Goal: Register for event/course

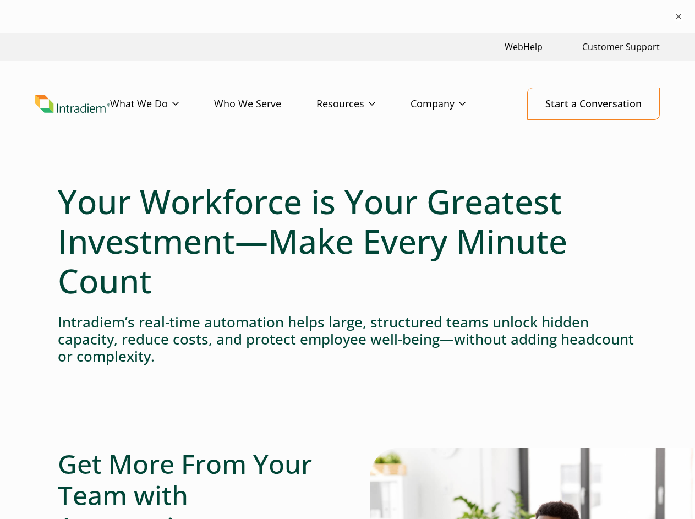
click at [347, 276] on h1 "Your Workforce is Your Greatest Investment—Make Every Minute Count" at bounding box center [347, 241] width 579 height 119
click at [678, 17] on button "×" at bounding box center [678, 16] width 11 height 11
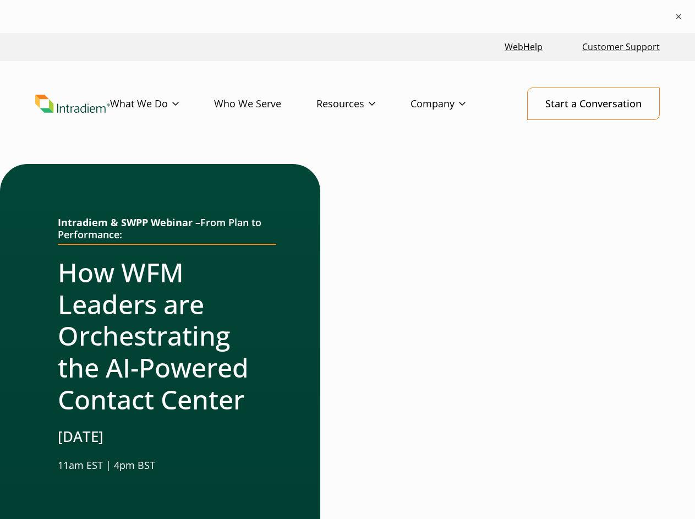
click at [347, 276] on div at bounding box center [334, 437] width 28 height 546
click at [678, 17] on button "×" at bounding box center [678, 16] width 11 height 11
